Goal: Task Accomplishment & Management: Use online tool/utility

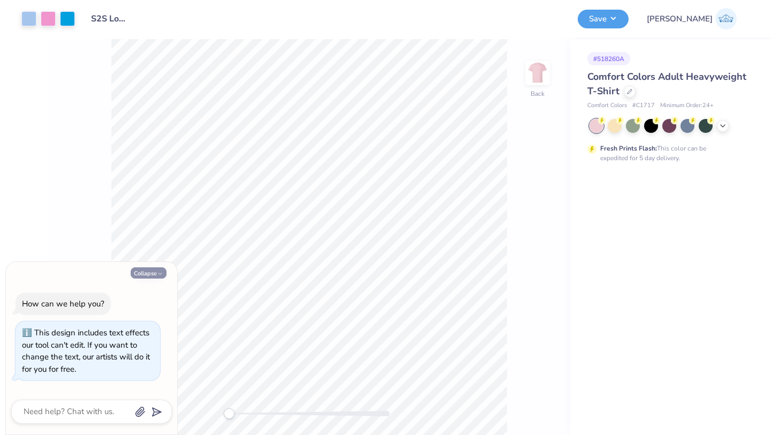
click at [141, 271] on button "Collapse" at bounding box center [149, 272] width 36 height 11
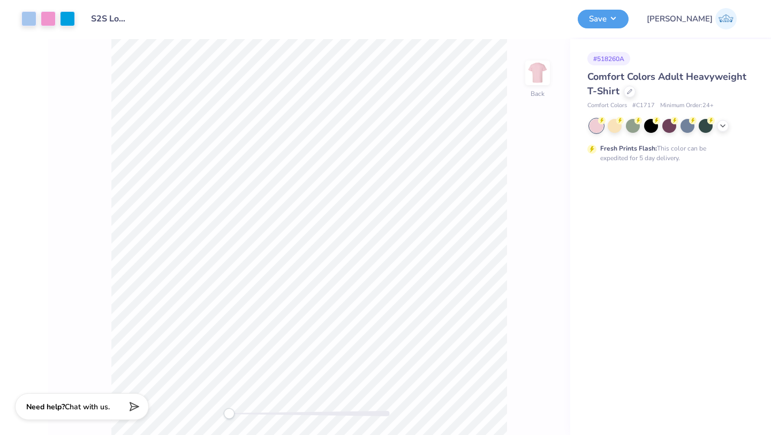
type textarea "x"
click at [730, 127] on div at bounding box center [669, 126] width 160 height 14
click at [726, 126] on icon at bounding box center [722, 124] width 9 height 9
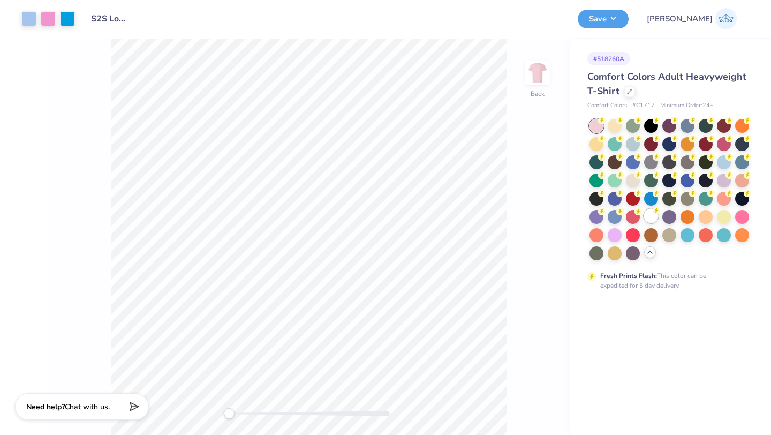
click at [648, 213] on div at bounding box center [651, 216] width 14 height 14
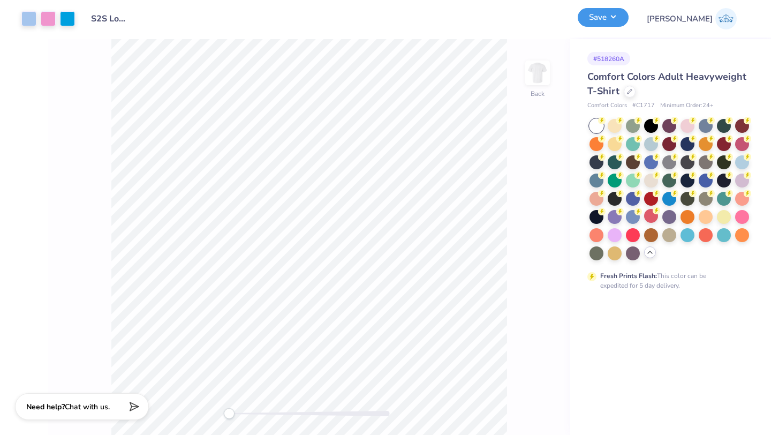
click at [628, 21] on button "Save" at bounding box center [603, 17] width 51 height 19
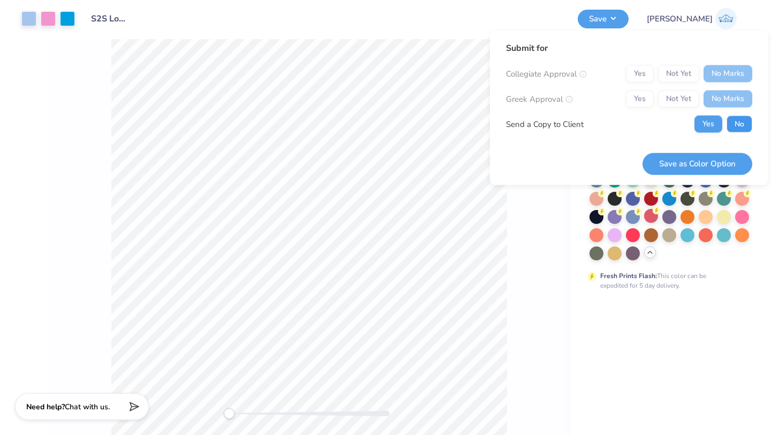
click at [732, 126] on button "No" at bounding box center [739, 124] width 26 height 17
click at [714, 169] on button "Save as Color Option" at bounding box center [697, 164] width 110 height 22
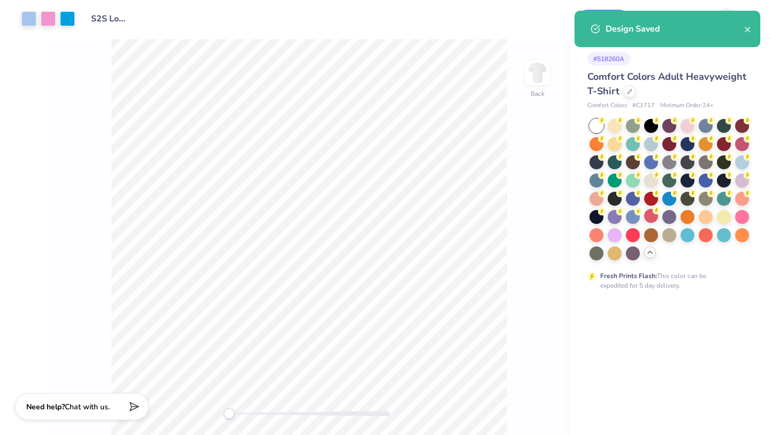
click at [716, 56] on div "Design Saved" at bounding box center [667, 33] width 190 height 49
